Goal: Task Accomplishment & Management: Manage account settings

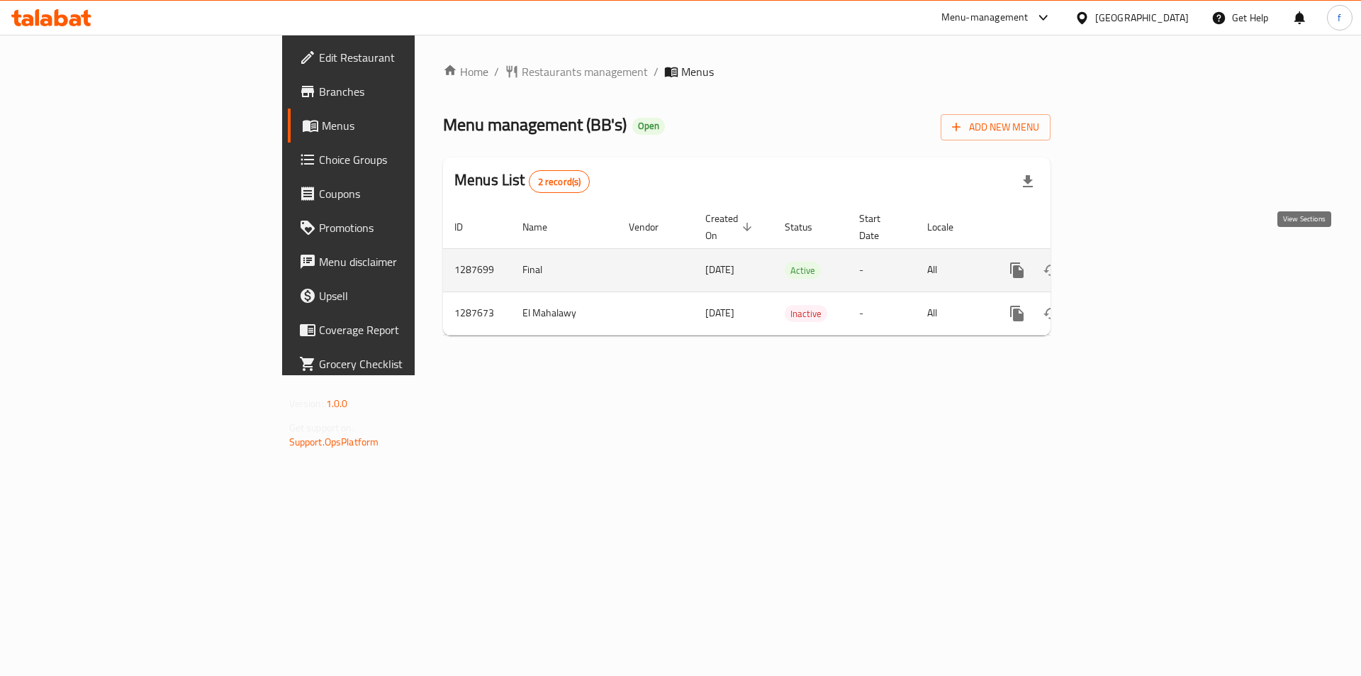
click at [1136, 258] on link "enhanced table" at bounding box center [1119, 270] width 34 height 34
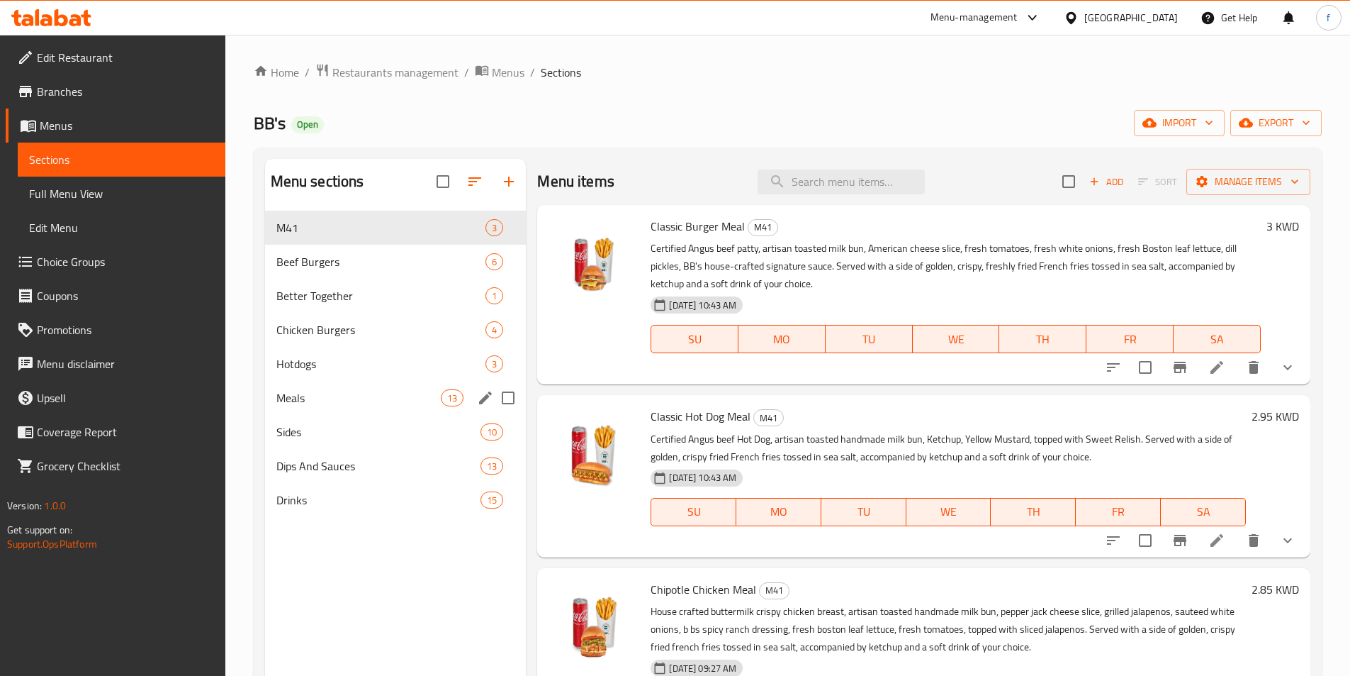
click at [339, 405] on span "Meals" at bounding box center [358, 397] width 165 height 17
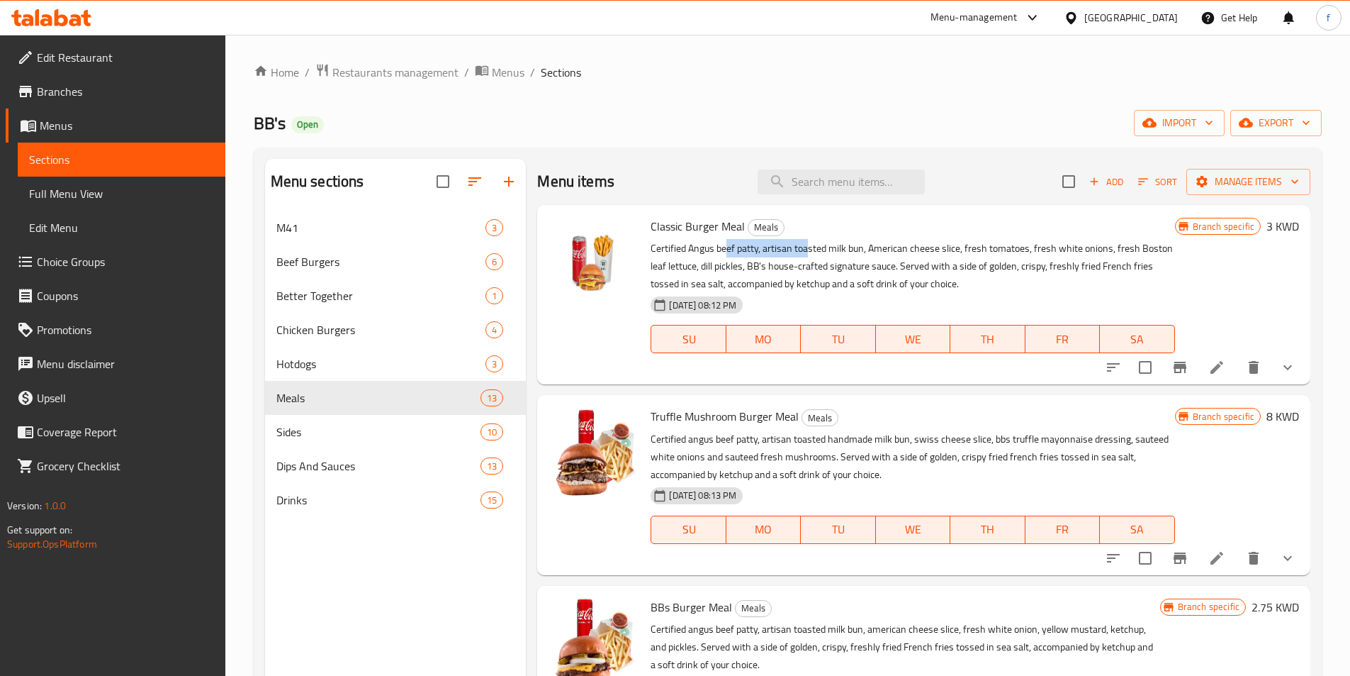
drag, startPoint x: 731, startPoint y: 251, endPoint x: 810, endPoint y: 251, distance: 78.7
click at [810, 251] on p "Certified Angus beef patty, artisan toasted milk bun, American cheese slice, fr…" at bounding box center [913, 266] width 524 height 53
drag, startPoint x: 854, startPoint y: 282, endPoint x: 992, endPoint y: 292, distance: 137.9
click at [992, 292] on div "Classic Burger Meal Meals Certified Angus beef patty, artisan toasted milk bun,…" at bounding box center [912, 295] width 535 height 168
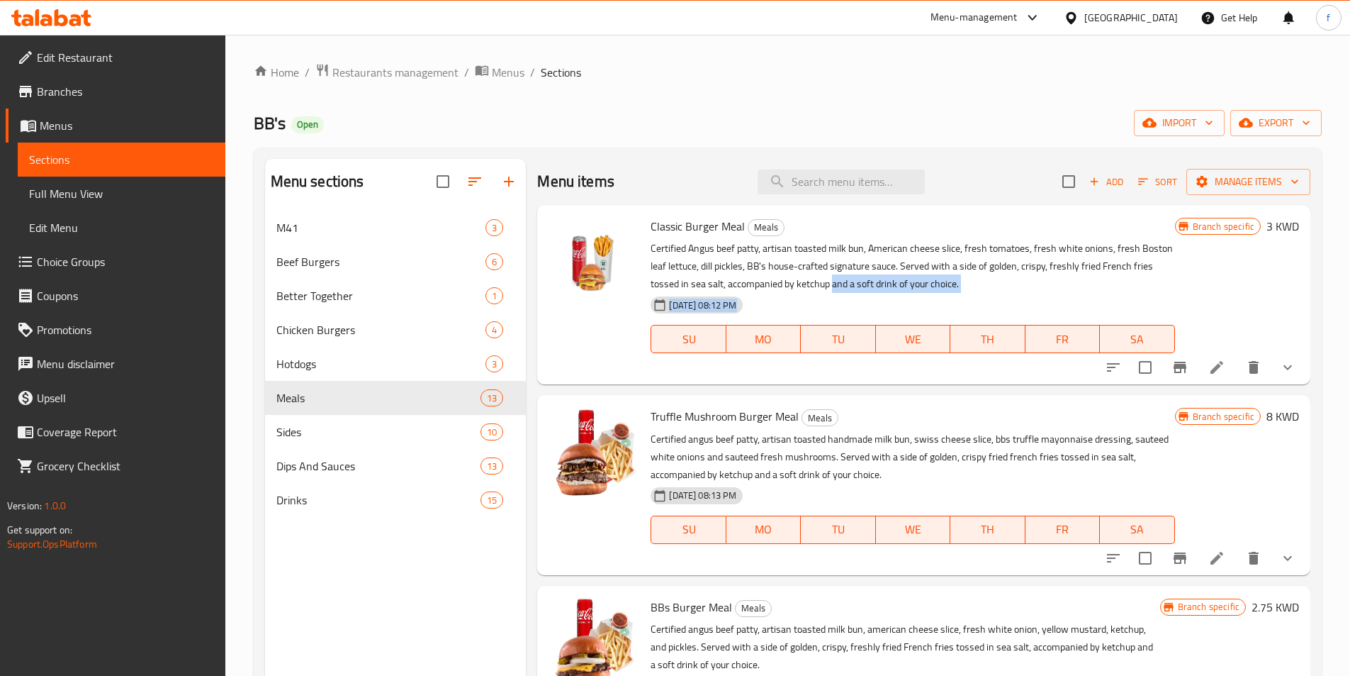
click at [992, 292] on div "14-05-2025 08:12 PM SU MO TU WE TH FR SA" at bounding box center [912, 329] width 535 height 77
click at [287, 487] on div "Drinks 15" at bounding box center [396, 500] width 262 height 34
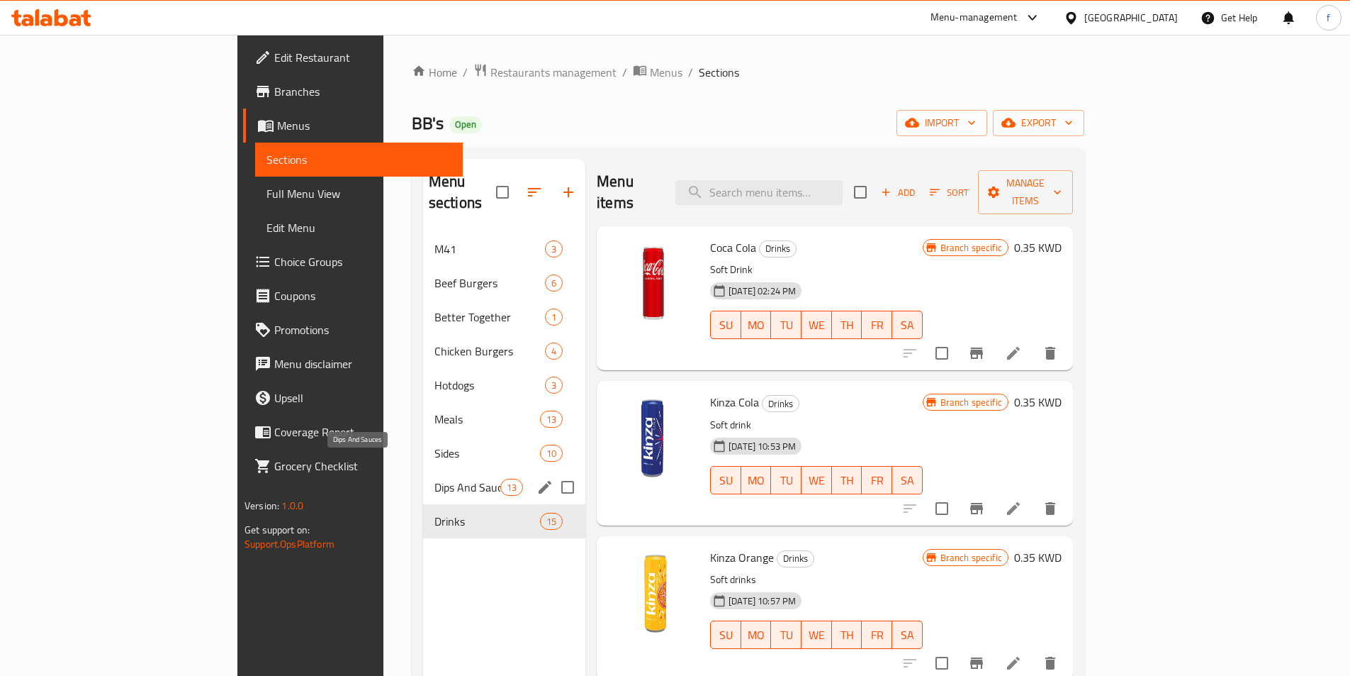
click at [435, 478] on span "Dips And Sauces" at bounding box center [468, 486] width 66 height 17
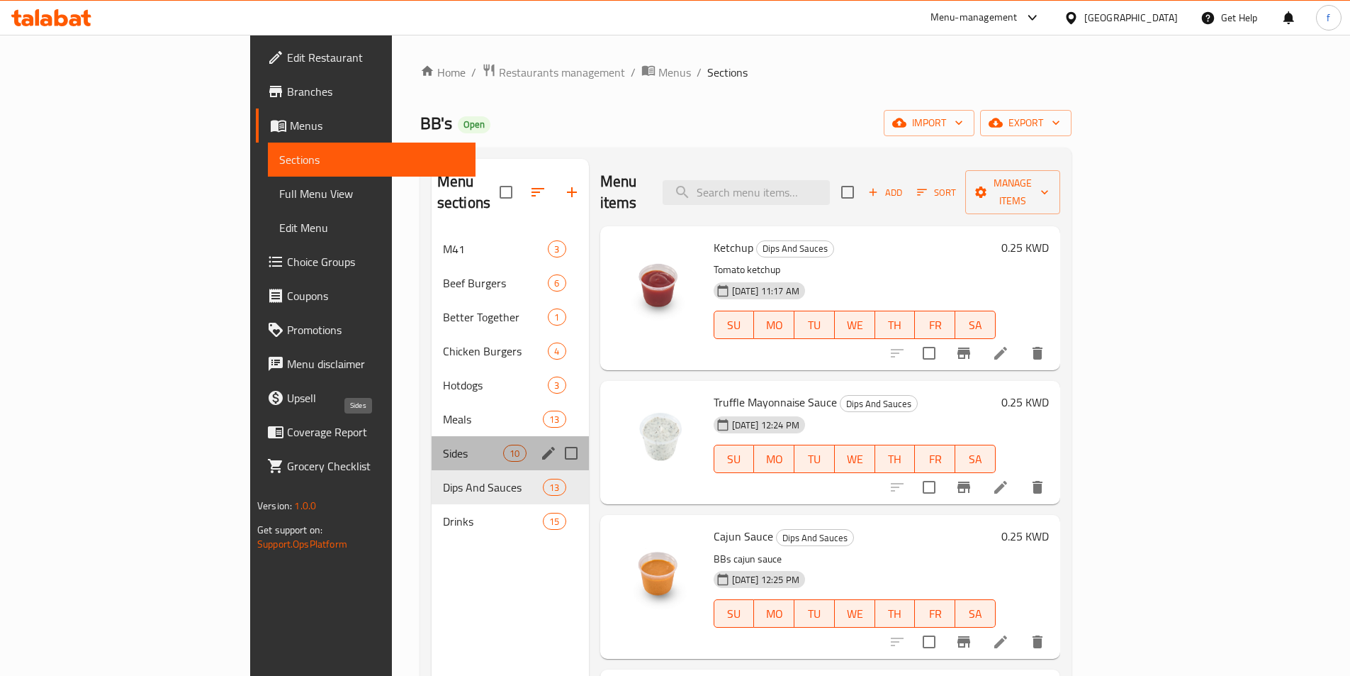
click at [443, 444] on span "Sides" at bounding box center [473, 452] width 60 height 17
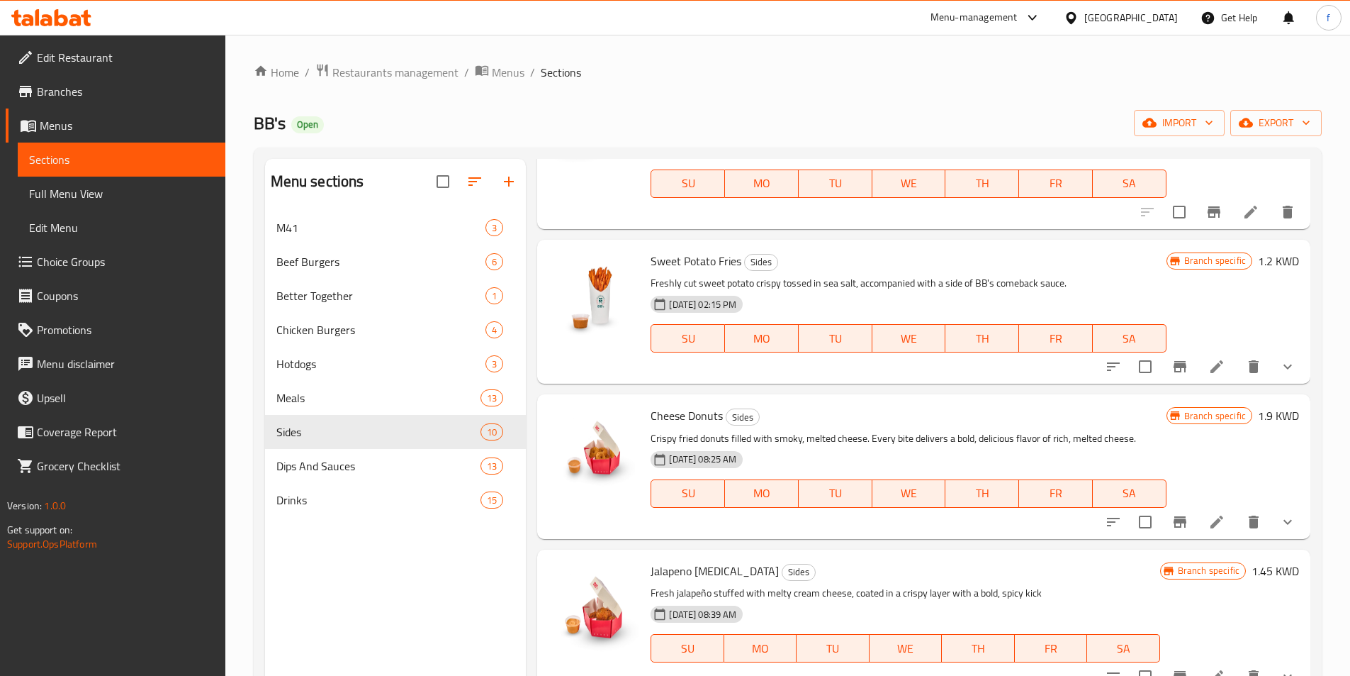
scroll to position [142, 0]
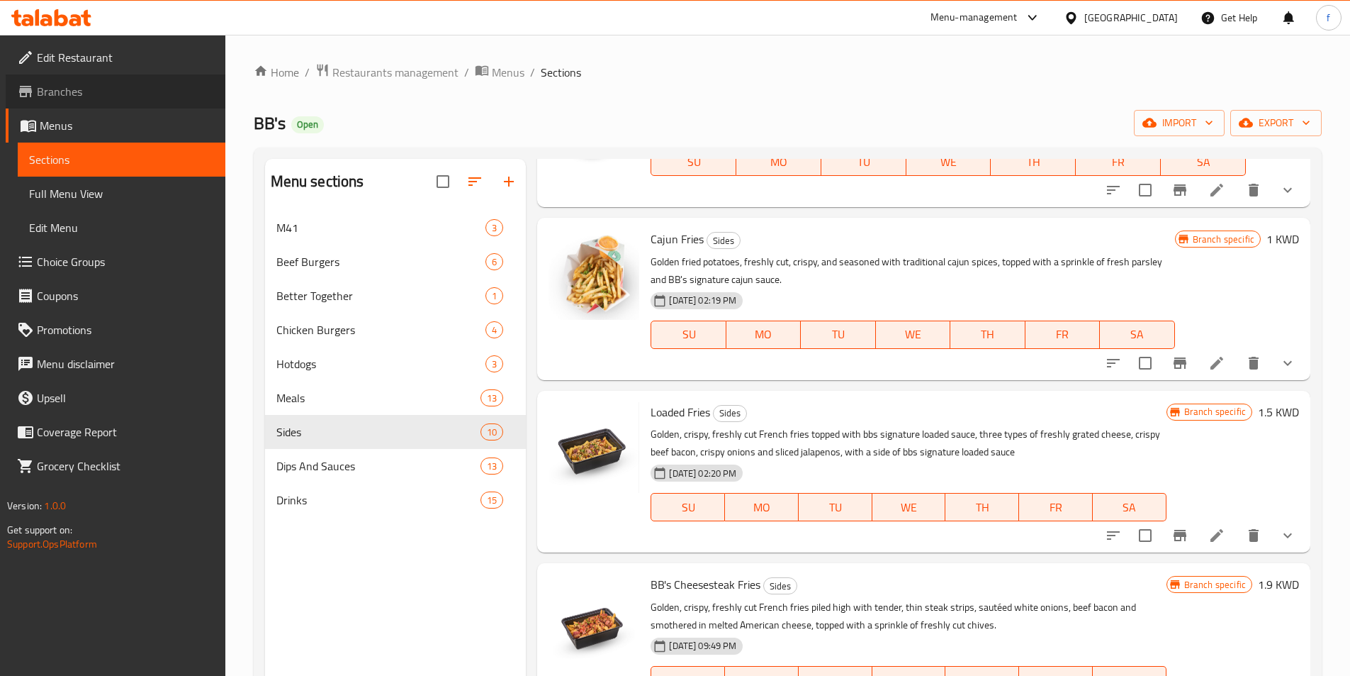
click at [101, 90] on span "Branches" at bounding box center [125, 91] width 177 height 17
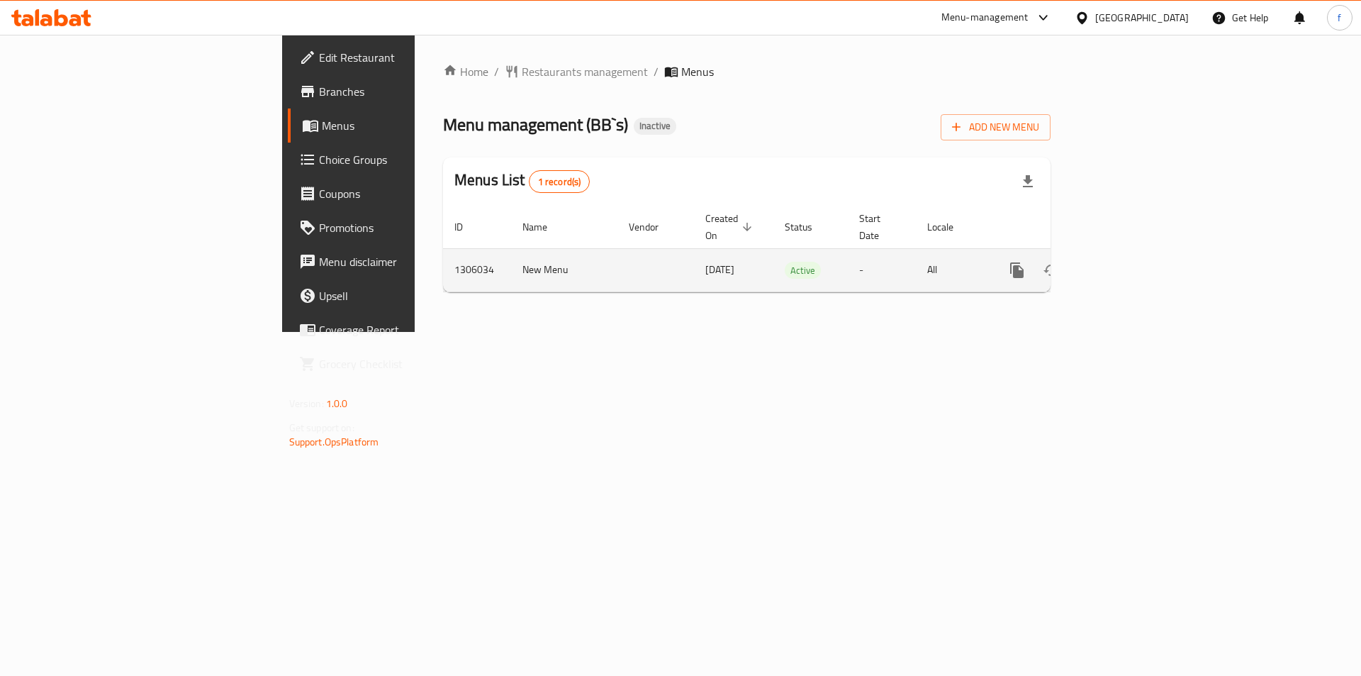
click at [1126, 264] on icon "enhanced table" at bounding box center [1119, 270] width 13 height 13
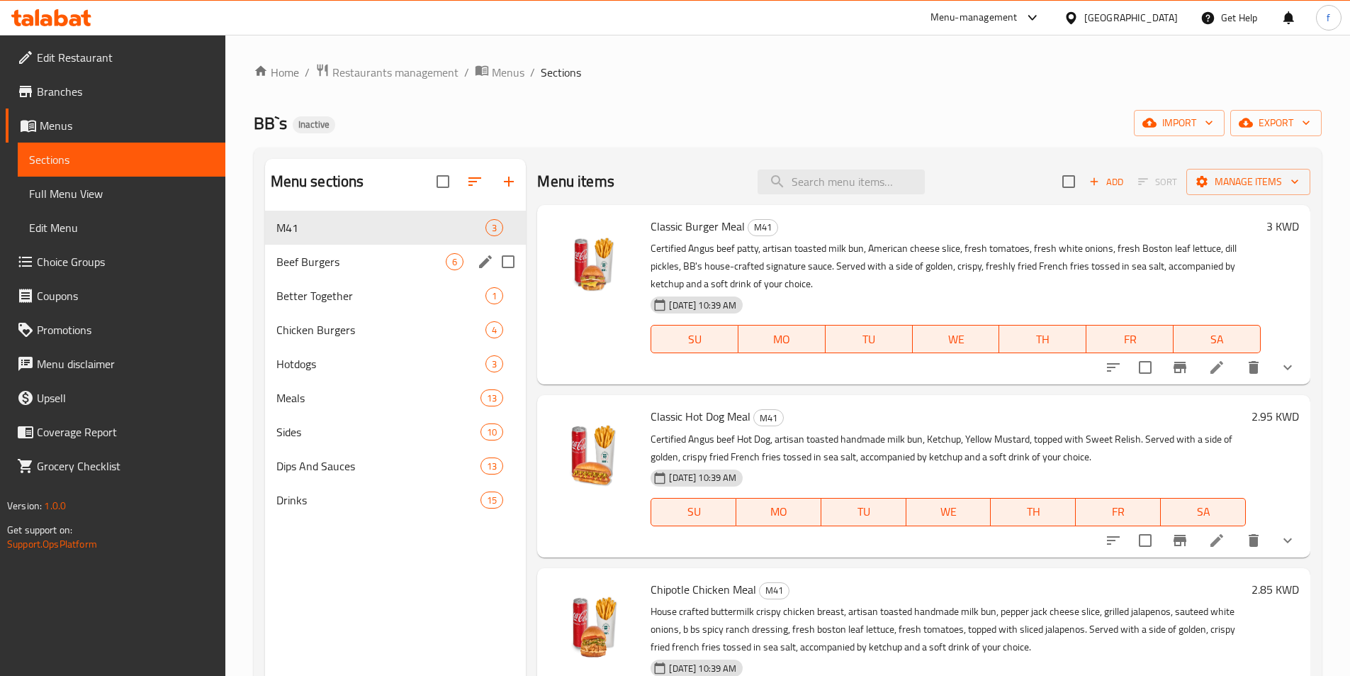
click at [392, 270] on div "Beef Burgers 6" at bounding box center [396, 262] width 262 height 34
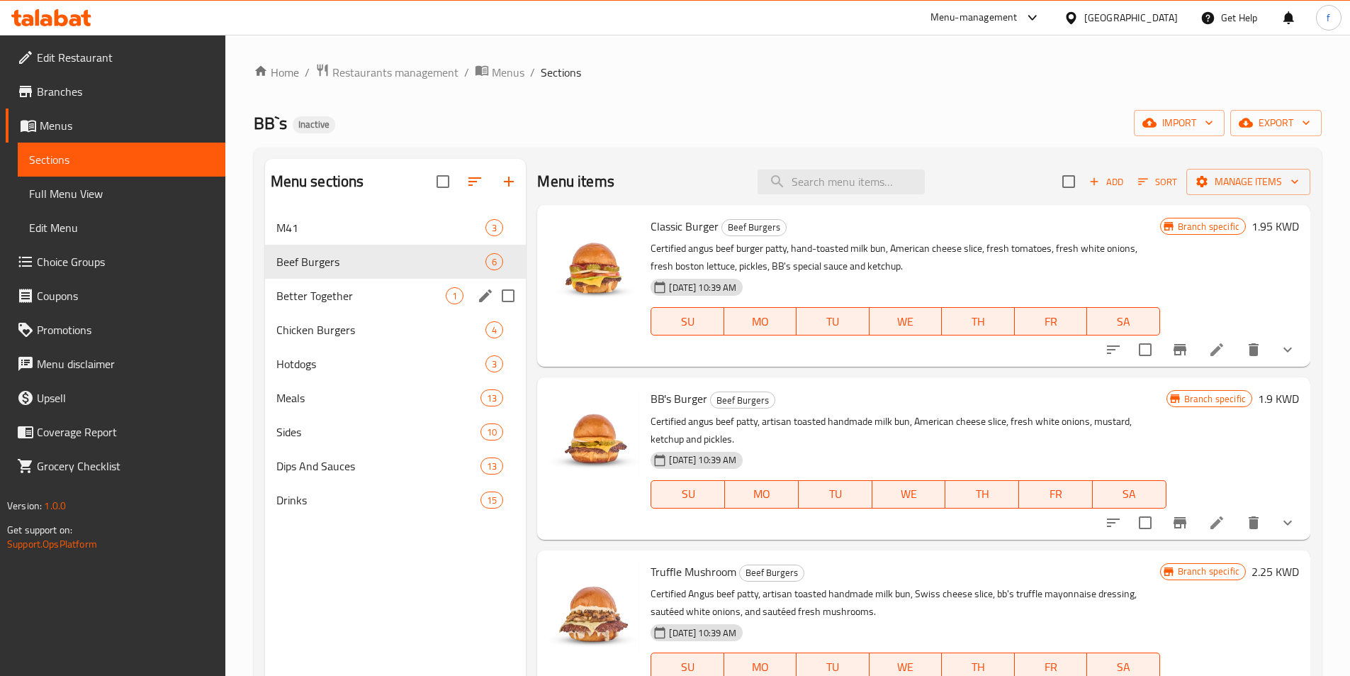
click at [371, 302] on span "Better Together" at bounding box center [361, 295] width 170 height 17
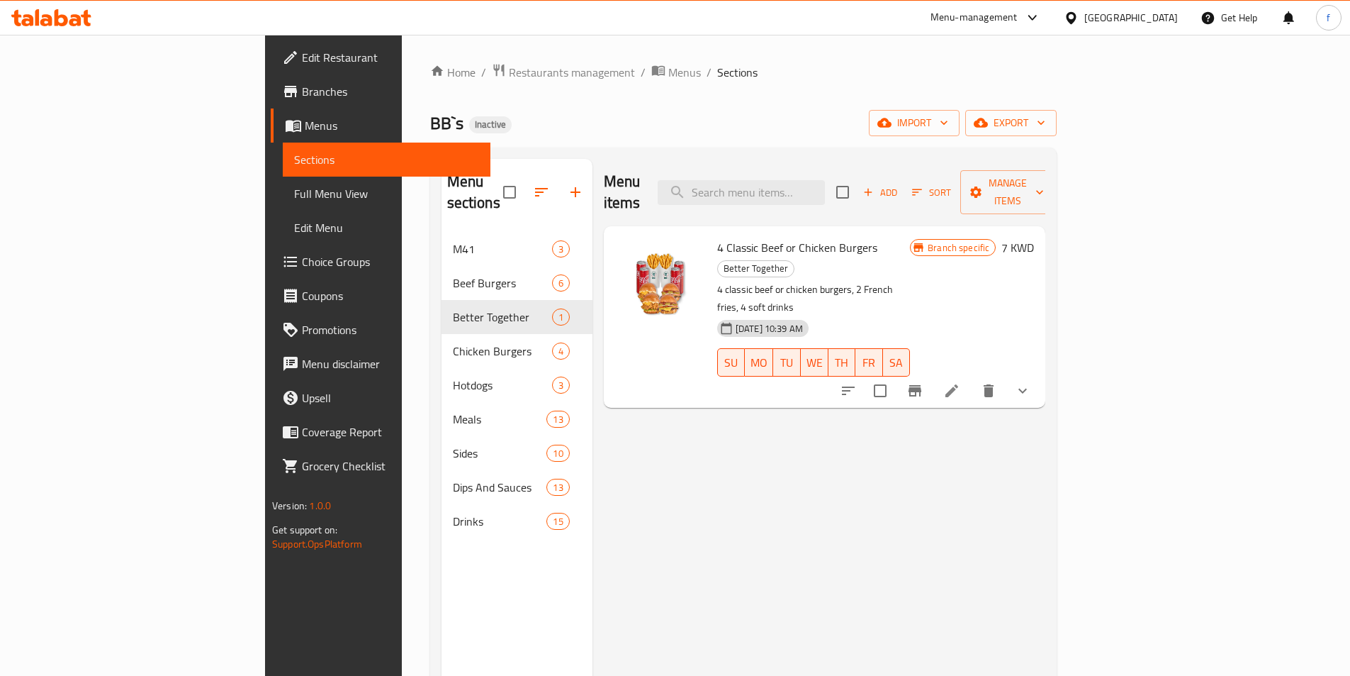
click at [667, 74] on ol "Home / Restaurants management / Menus / Sections" at bounding box center [743, 72] width 627 height 18
click at [302, 92] on span "Branches" at bounding box center [390, 91] width 177 height 17
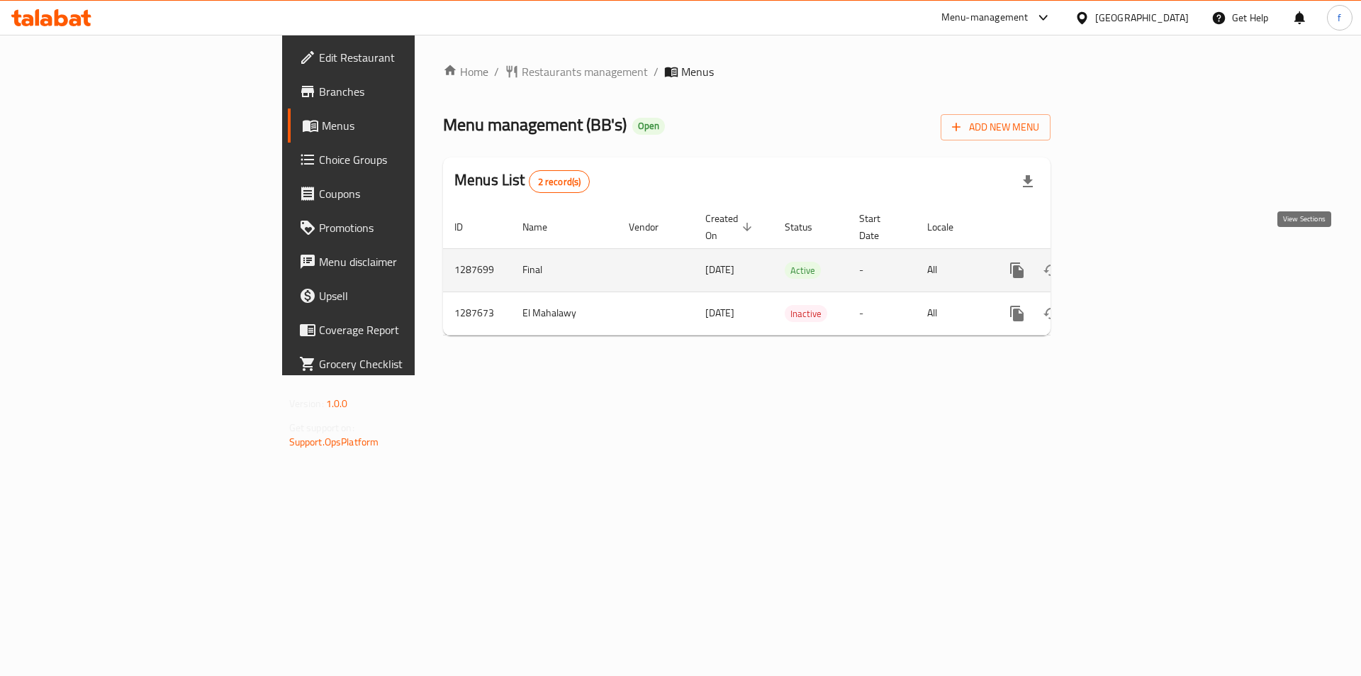
click at [1126, 264] on icon "enhanced table" at bounding box center [1119, 270] width 13 height 13
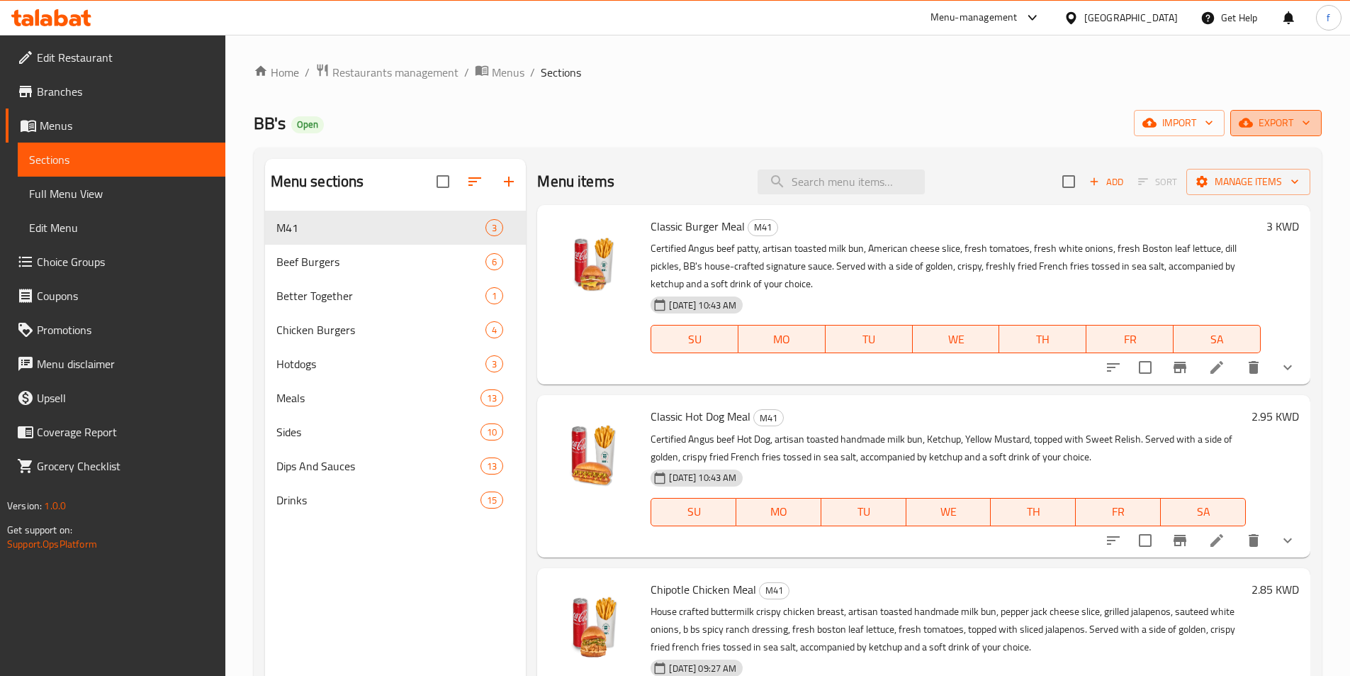
click at [1299, 118] on icon "button" at bounding box center [1306, 123] width 14 height 14
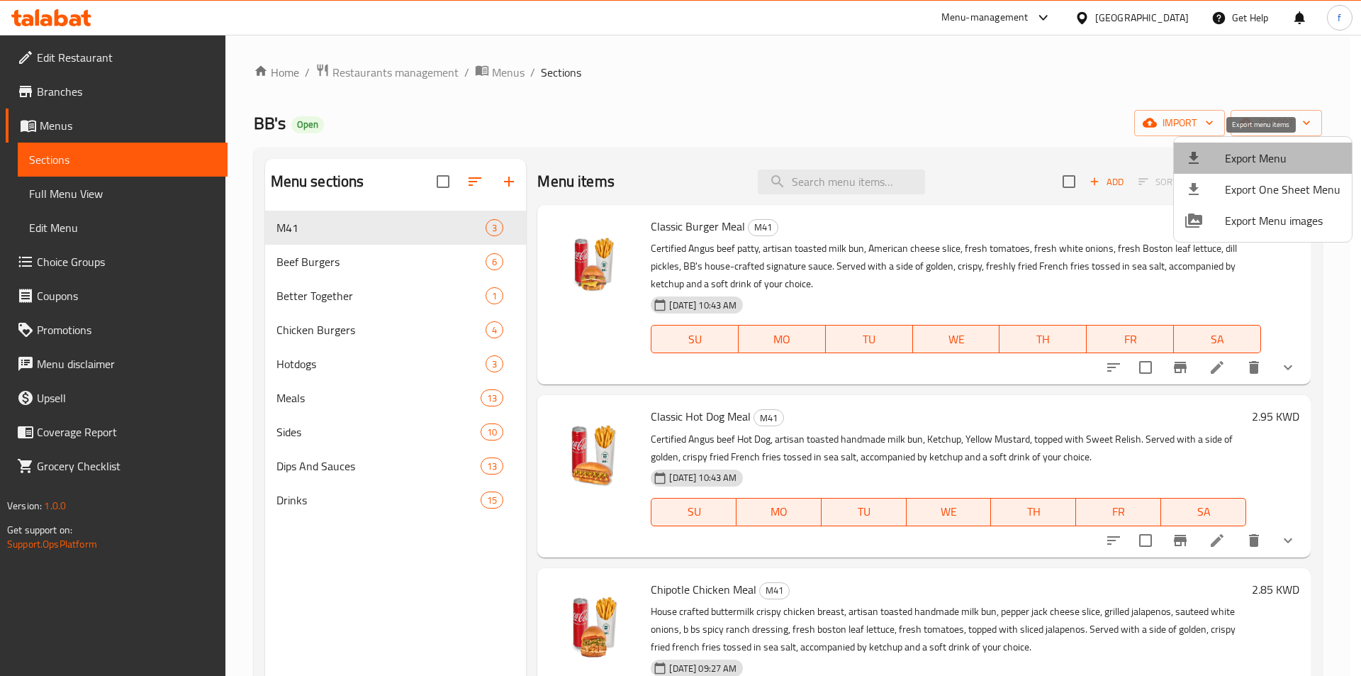
click at [1264, 158] on span "Export Menu" at bounding box center [1283, 158] width 116 height 17
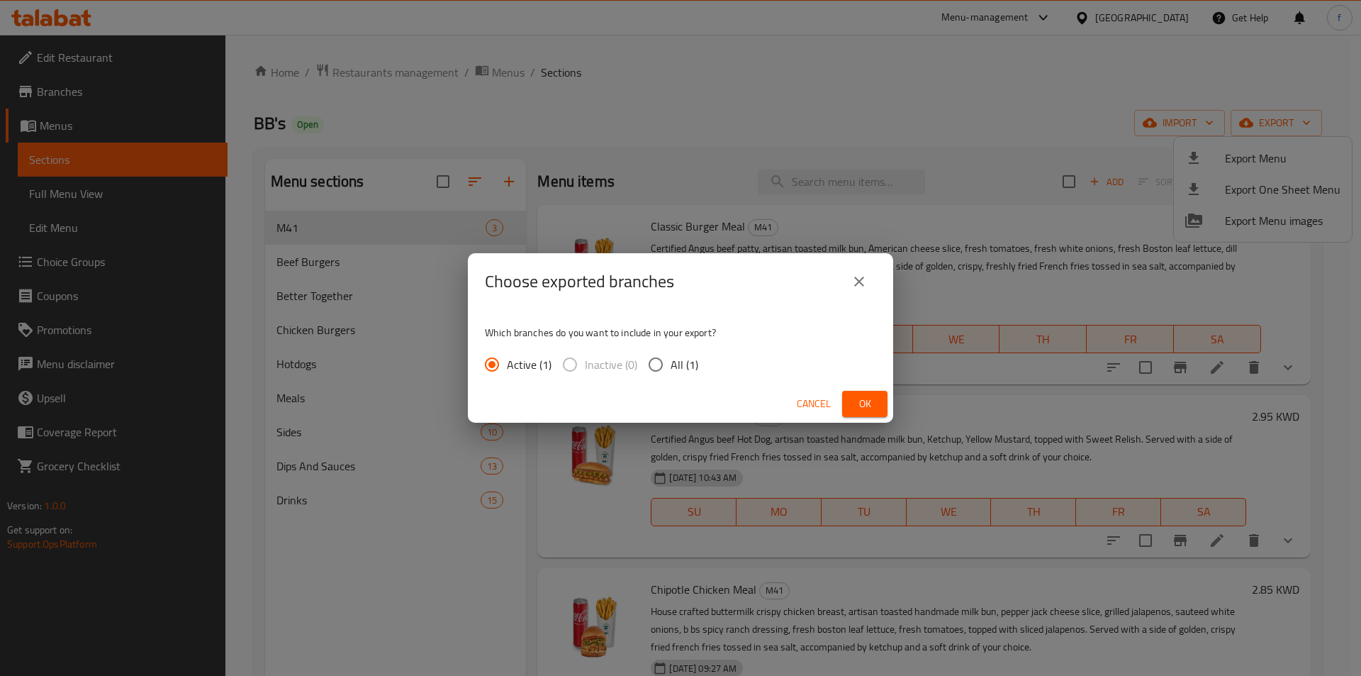
click at [654, 358] on input "All (1)" at bounding box center [656, 364] width 30 height 30
radio input "true"
click at [855, 395] on span "Ok" at bounding box center [864, 404] width 23 height 18
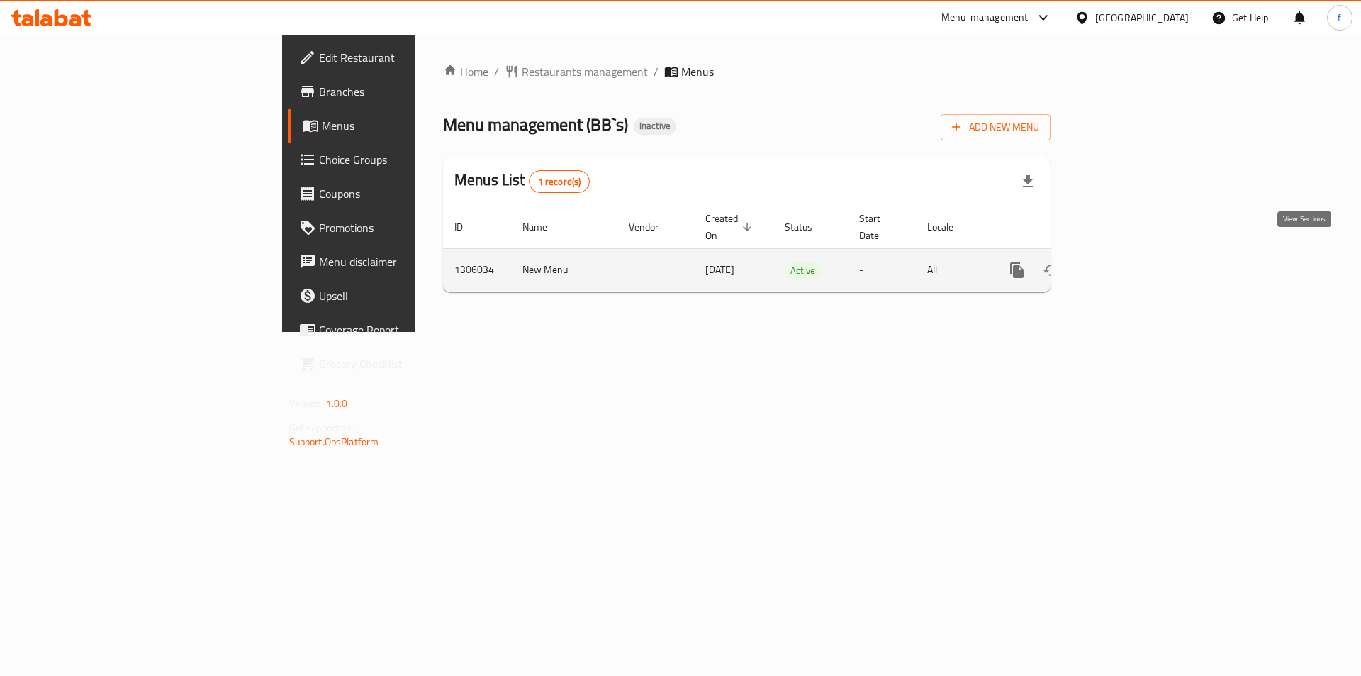
click at [1128, 262] on icon "enhanced table" at bounding box center [1119, 270] width 17 height 17
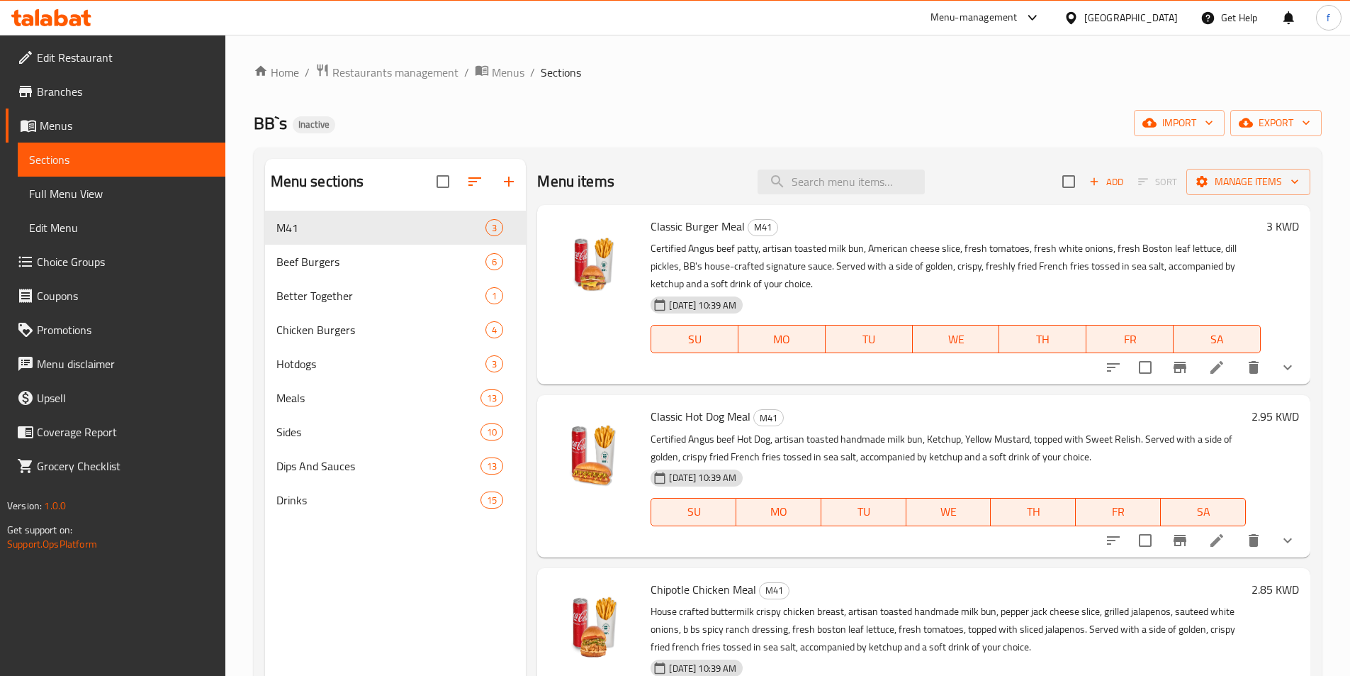
click at [142, 131] on span "Menus" at bounding box center [127, 125] width 174 height 17
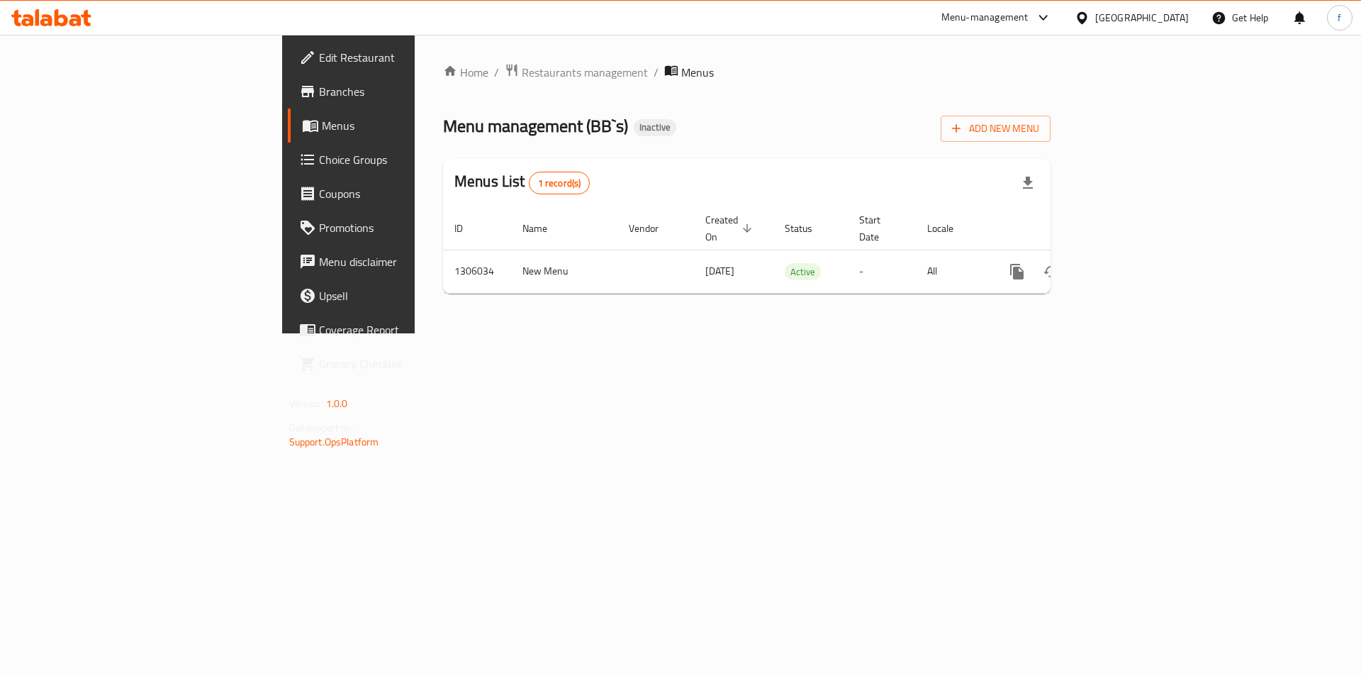
click at [586, 91] on div "Home / Restaurants management / Menus Menu management ( BB`s ) Inactive Add New…" at bounding box center [746, 184] width 607 height 242
click at [288, 106] on link "Branches" at bounding box center [399, 91] width 222 height 34
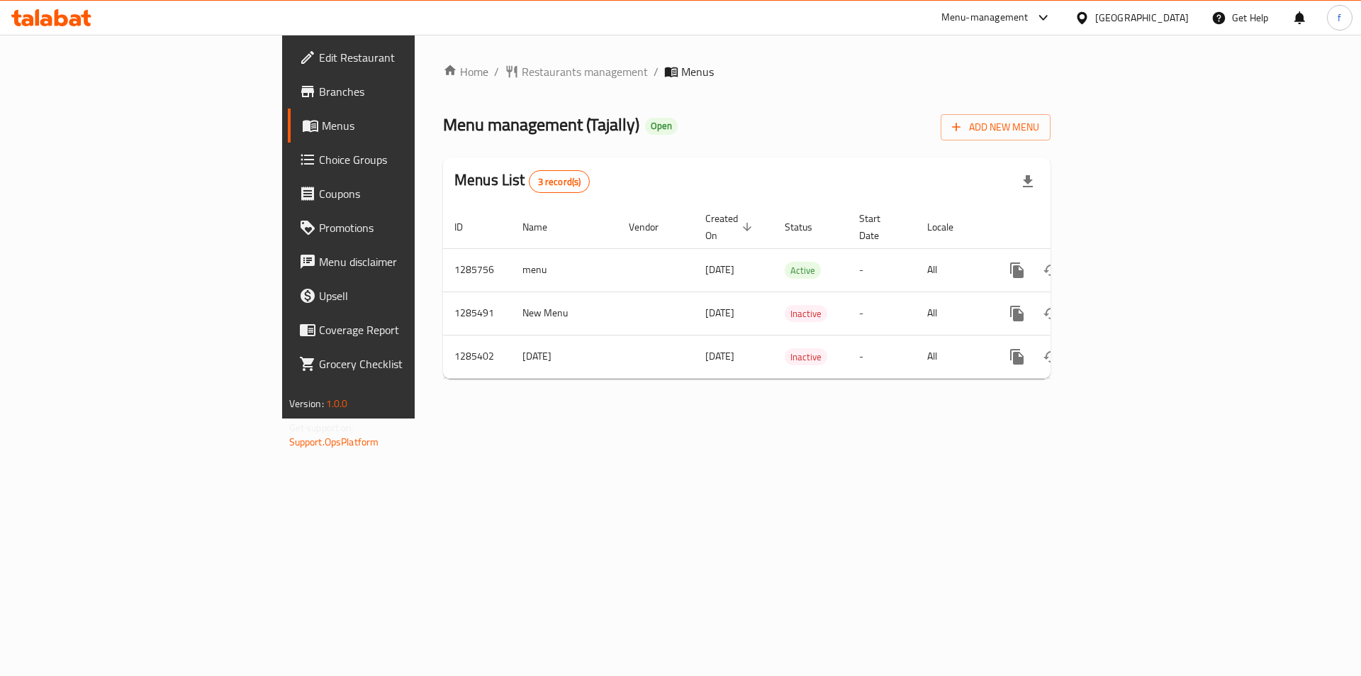
click at [322, 120] on span "Menus" at bounding box center [410, 125] width 177 height 17
click at [319, 86] on span "Branches" at bounding box center [408, 91] width 179 height 17
